Goal: Information Seeking & Learning: Find specific fact

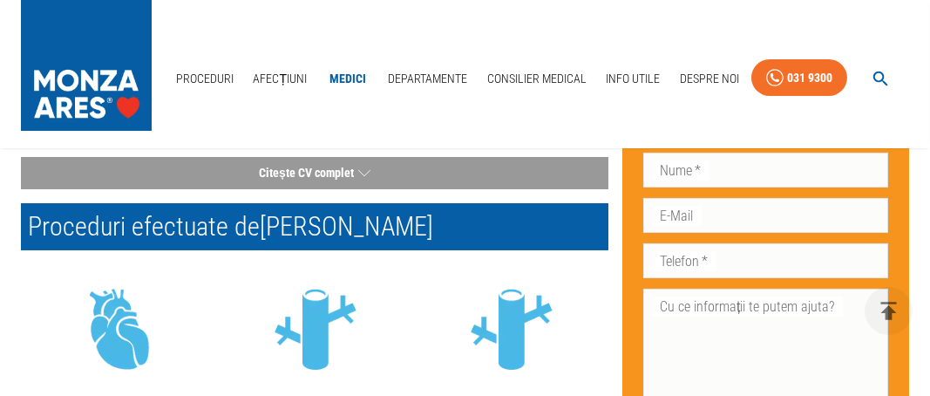
scroll to position [523, 0]
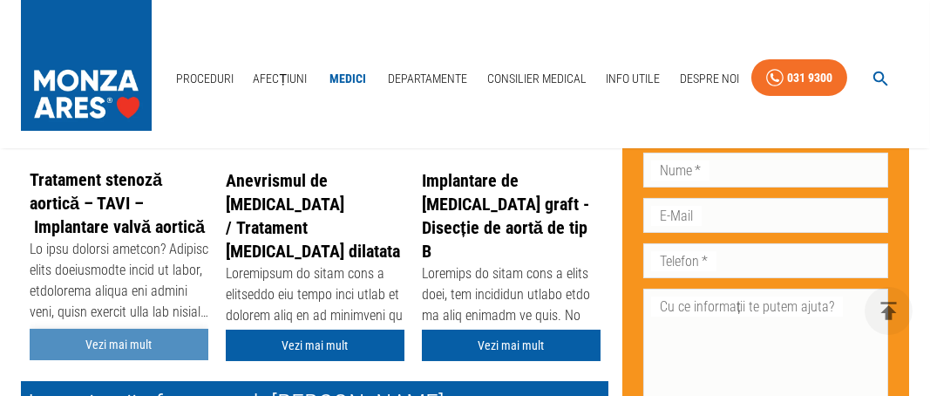
click at [101, 350] on link "Vezi mai mult" at bounding box center [119, 345] width 179 height 32
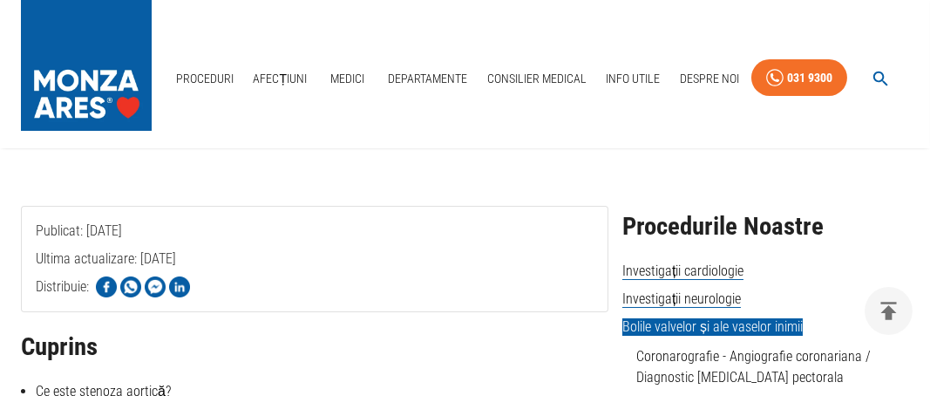
scroll to position [465, 0]
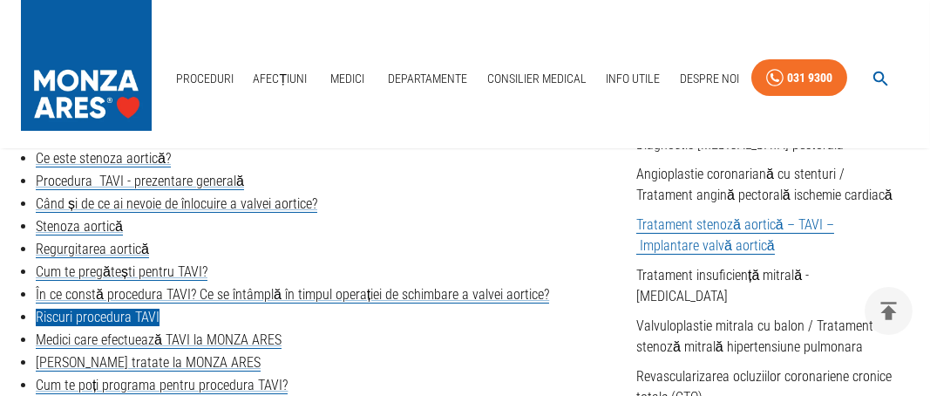
click at [102, 317] on link "Riscuri procedura TAVI" at bounding box center [98, 317] width 124 height 17
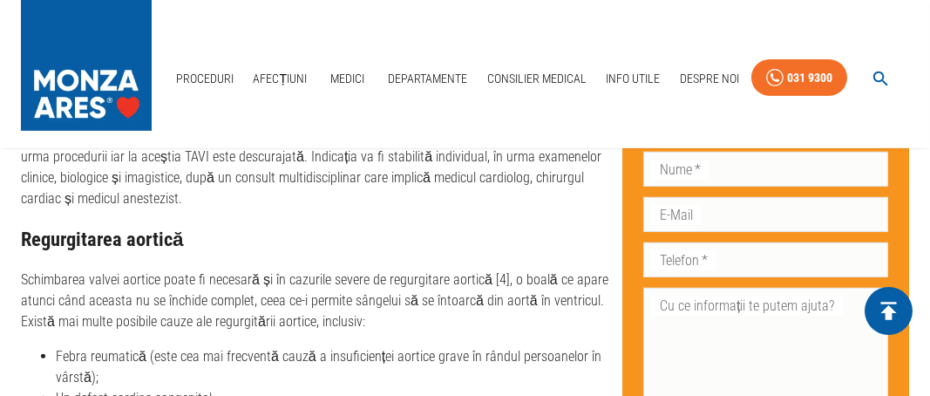
scroll to position [2398, 0]
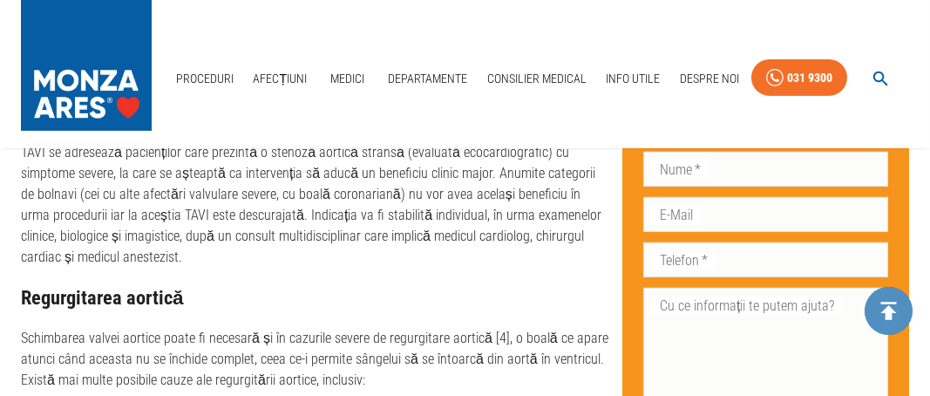
click at [889, 319] on icon "delete" at bounding box center [890, 311] width 16 height 18
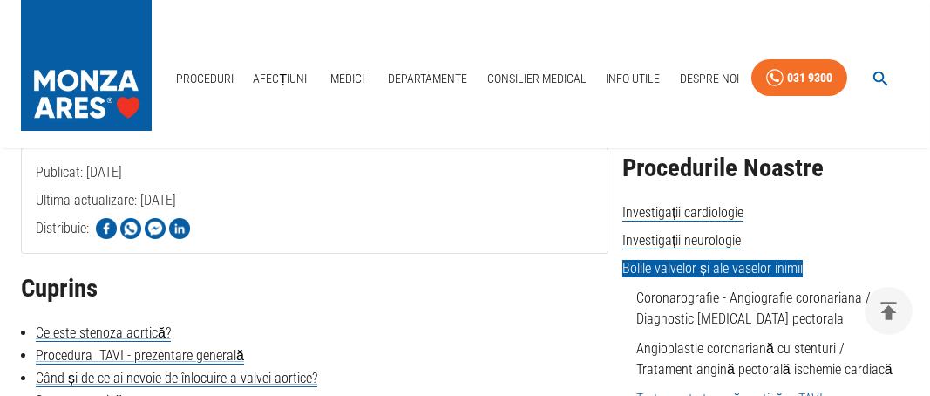
scroll to position [465, 0]
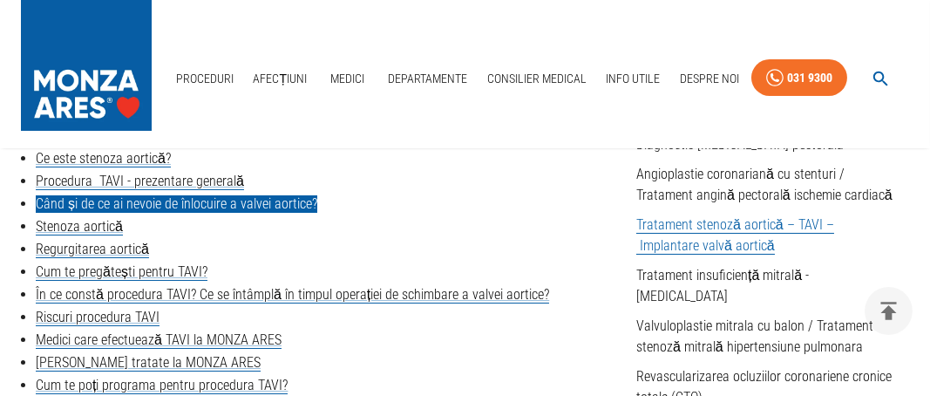
click at [214, 207] on link "Când și de ce ai nevoie de înlocuire a valvei aortice?" at bounding box center [177, 203] width 282 height 17
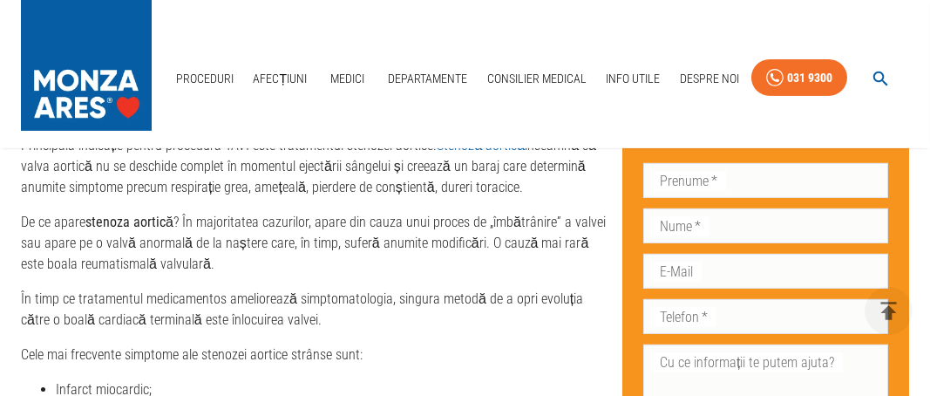
scroll to position [2017, 0]
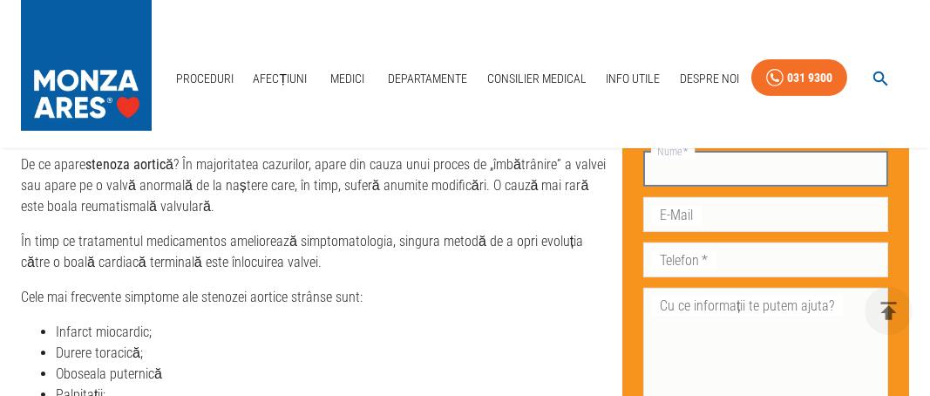
click at [671, 174] on input "Nume   *" at bounding box center [766, 169] width 245 height 35
click at [738, 310] on textarea "Cu ce informații te putem ajuta?" at bounding box center [766, 366] width 221 height 140
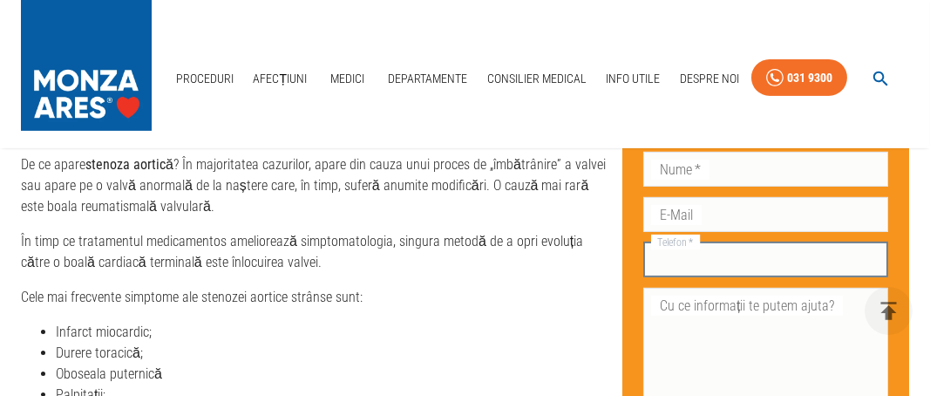
click at [729, 261] on input "Telefon   *" at bounding box center [766, 259] width 245 height 35
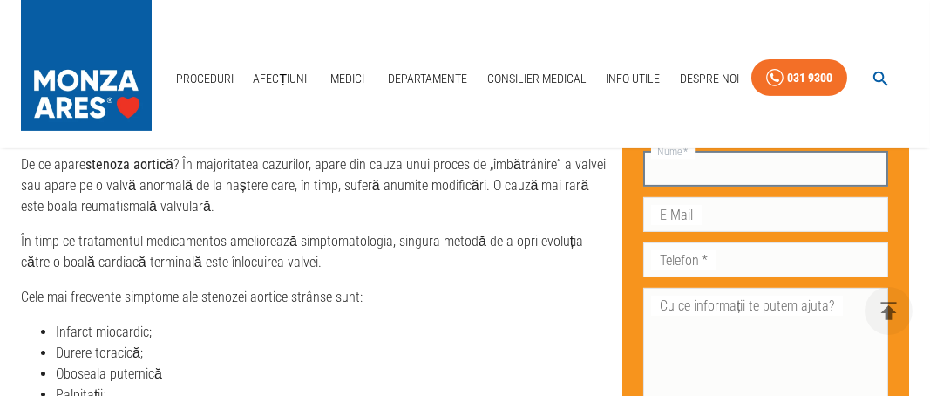
click at [759, 171] on input "Nume   *" at bounding box center [766, 169] width 245 height 35
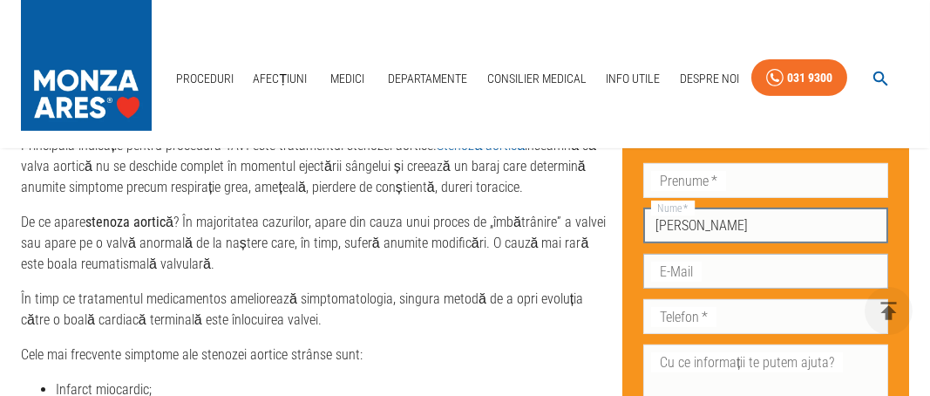
type input "LAZARESCU GHEORGHE FLORIN"
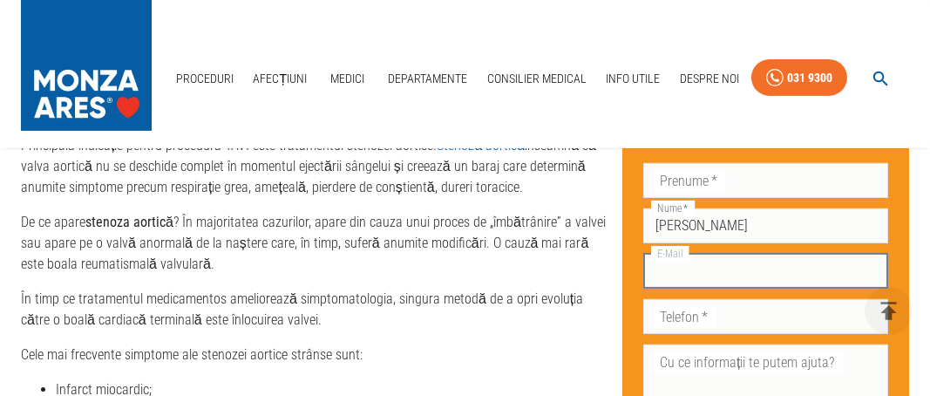
click at [723, 254] on input "E-Mail" at bounding box center [766, 271] width 245 height 35
type input "lgf948@gmail.com"
click at [713, 299] on input "Telefon   *" at bounding box center [766, 316] width 245 height 35
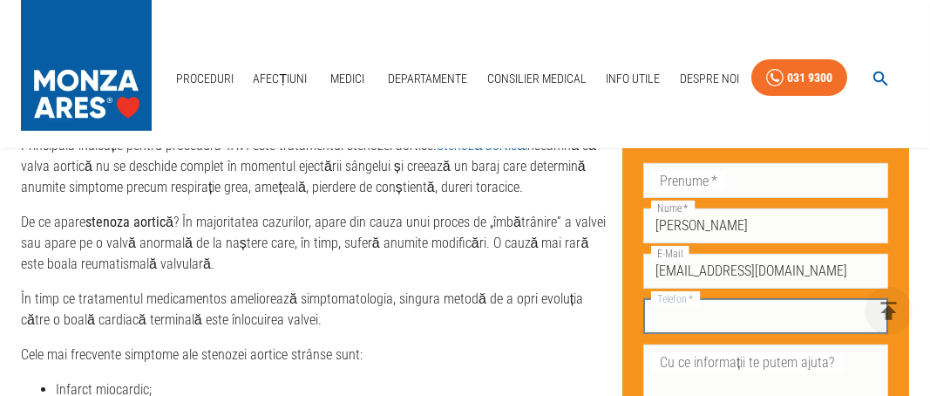
click at [712, 299] on input "Telefon   *" at bounding box center [766, 316] width 245 height 35
type input "0723 411 025"
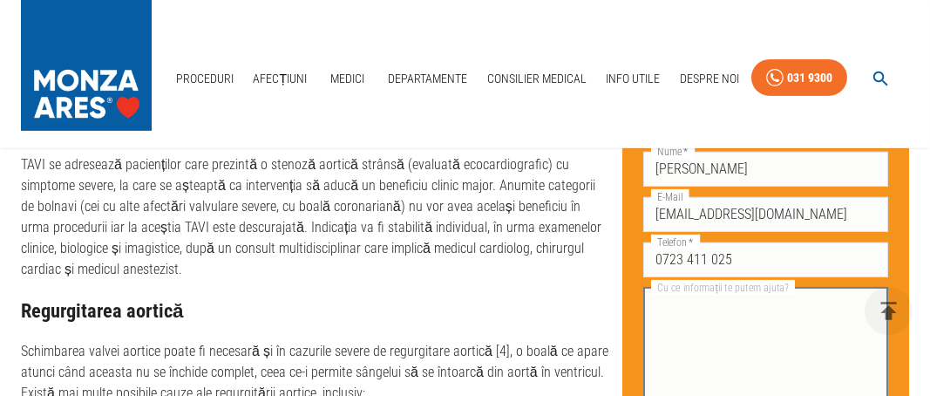
scroll to position [2308, 0]
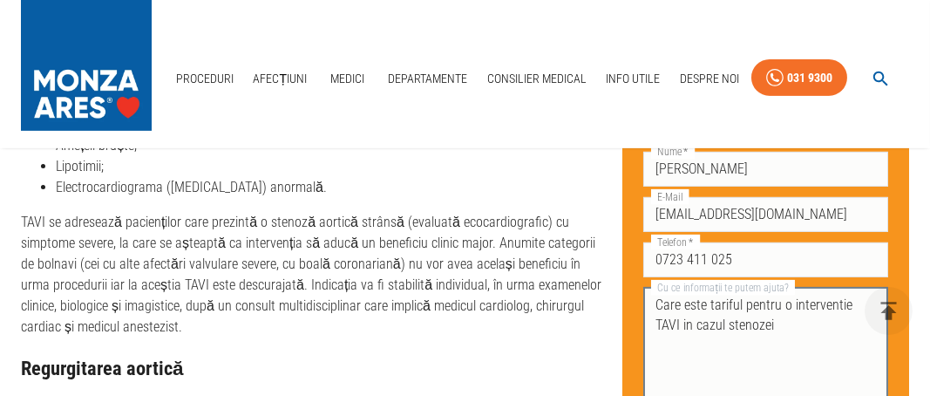
click at [721, 344] on textarea "Care este tariful pentru o interventie TAVI in cazul stenozei" at bounding box center [766, 366] width 221 height 140
click at [776, 321] on textarea "Care este tariful pentru o interventie TAVI in cazul stenozei" at bounding box center [766, 366] width 221 height 140
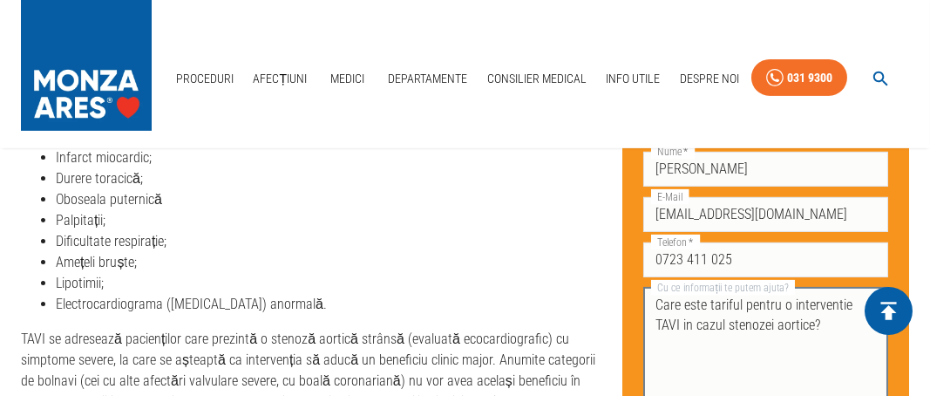
type textarea "Care este tariful pentru o interventie TAVI in cazul stenozei aortice?"
click at [889, 313] on icon "delete" at bounding box center [890, 311] width 16 height 18
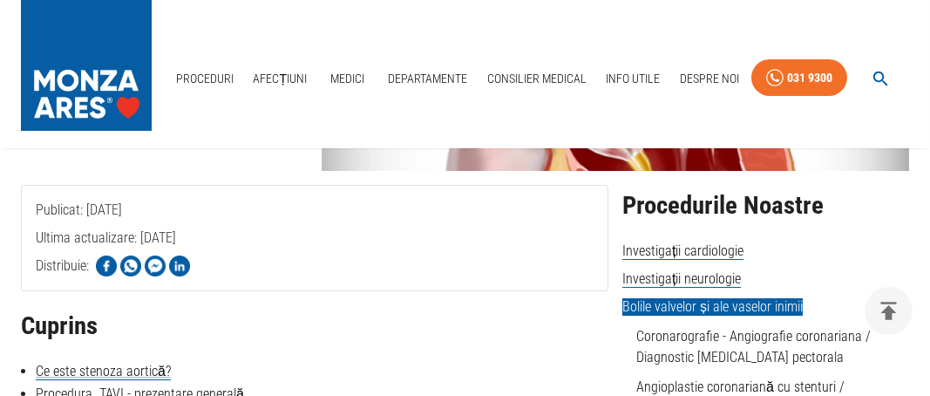
scroll to position [349, 0]
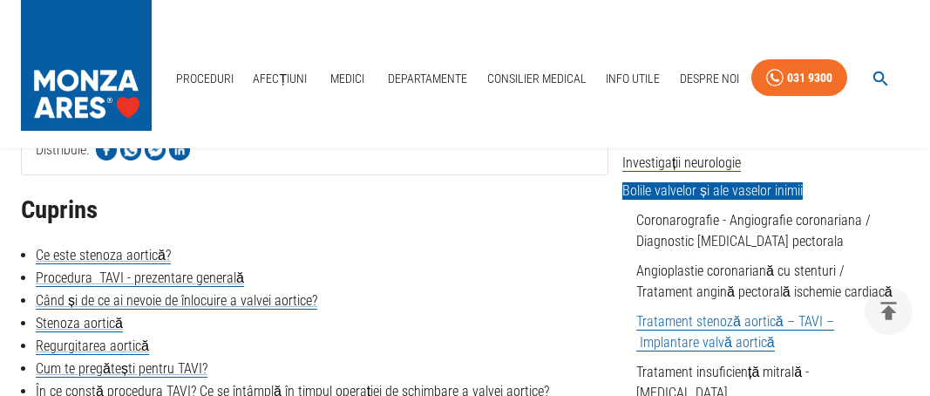
click at [716, 320] on link "Tratament stenoză aortică – TAVI – Implantare valvă aortică" at bounding box center [736, 332] width 198 height 38
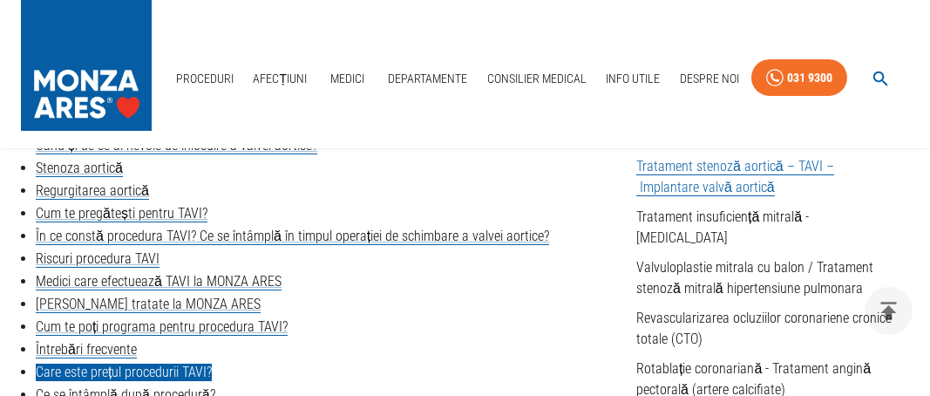
scroll to position [581, 0]
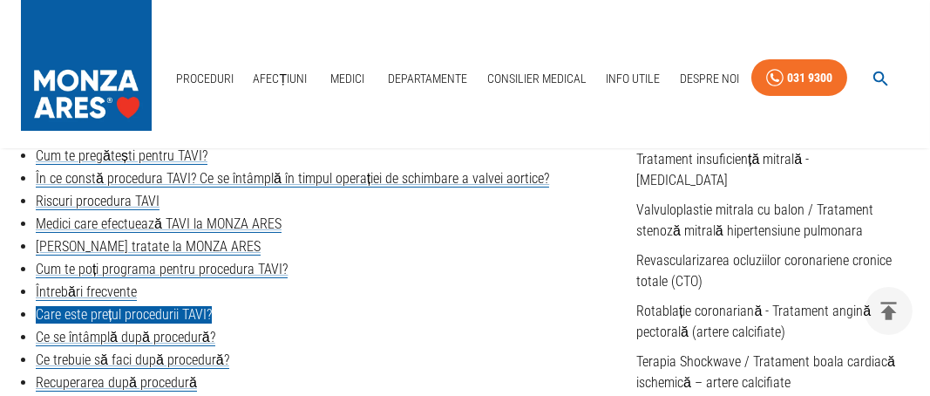
click at [160, 317] on link "Care este prețul procedurii TAVI?" at bounding box center [124, 314] width 176 height 17
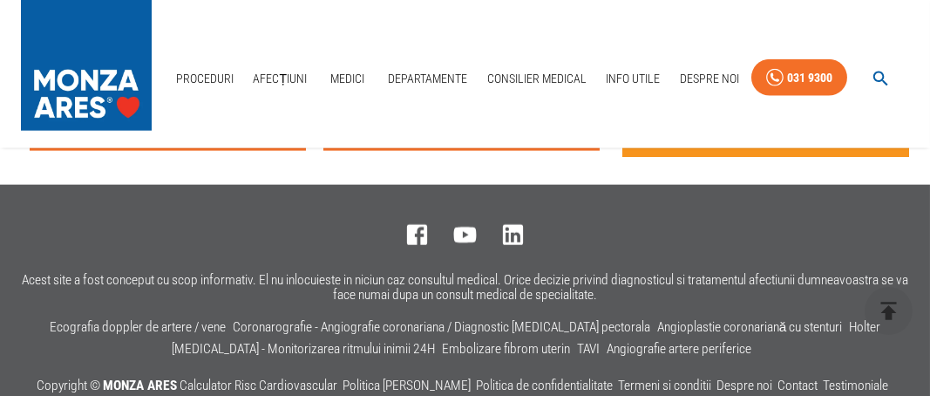
scroll to position [7187, 0]
